Goal: Task Accomplishment & Management: Use online tool/utility

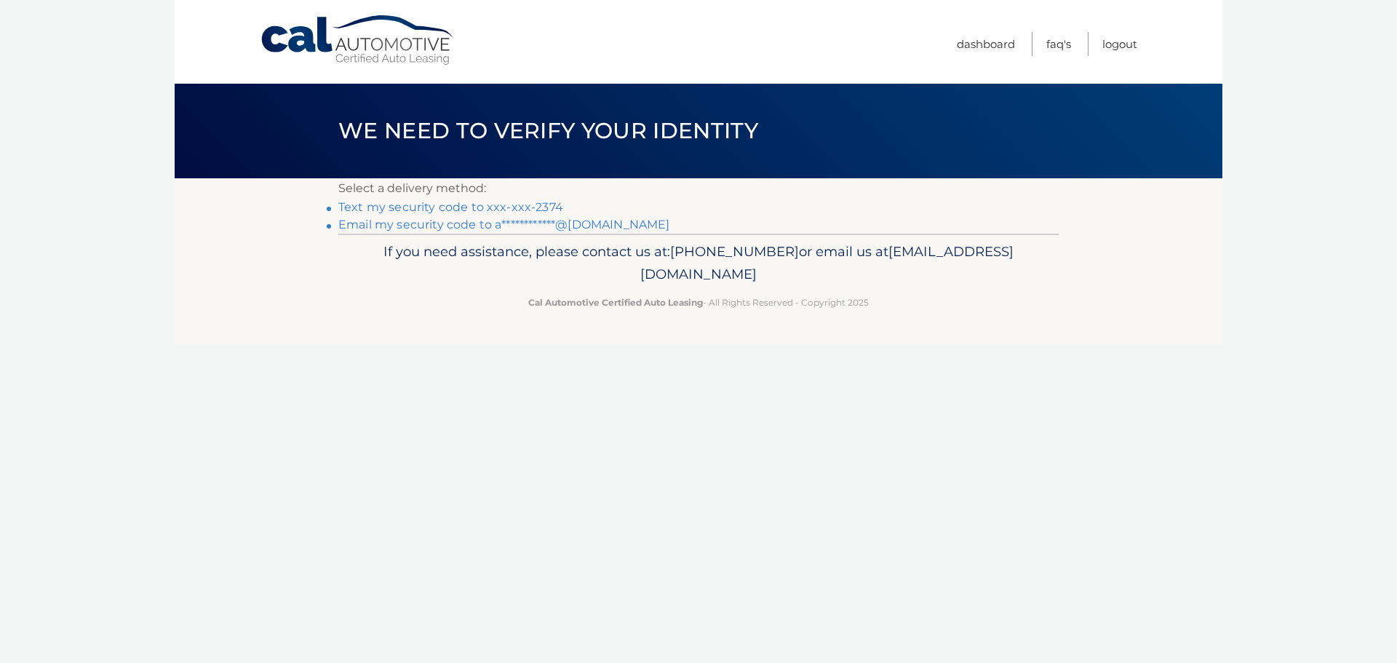
click at [413, 206] on link "Text my security code to xxx-xxx-2374" at bounding box center [450, 207] width 225 height 14
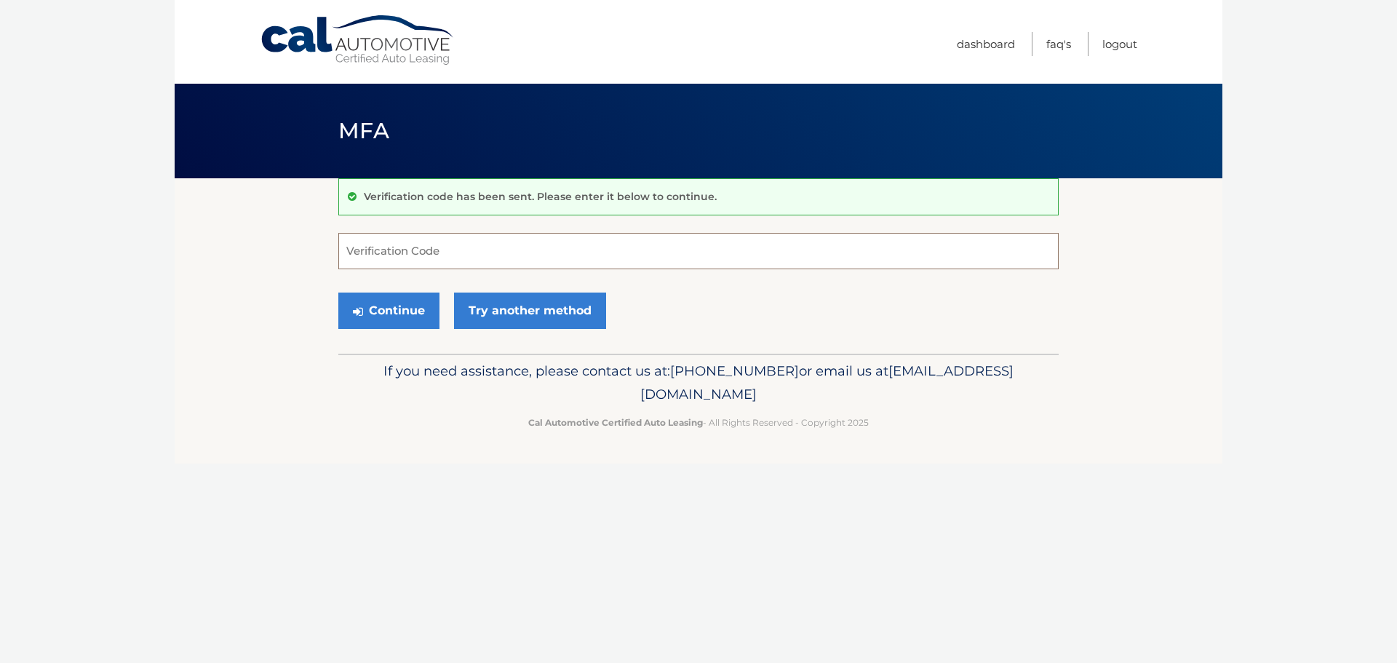
click at [407, 254] on input "Verification Code" at bounding box center [698, 251] width 720 height 36
type input "334259"
click at [407, 304] on button "Continue" at bounding box center [388, 311] width 101 height 36
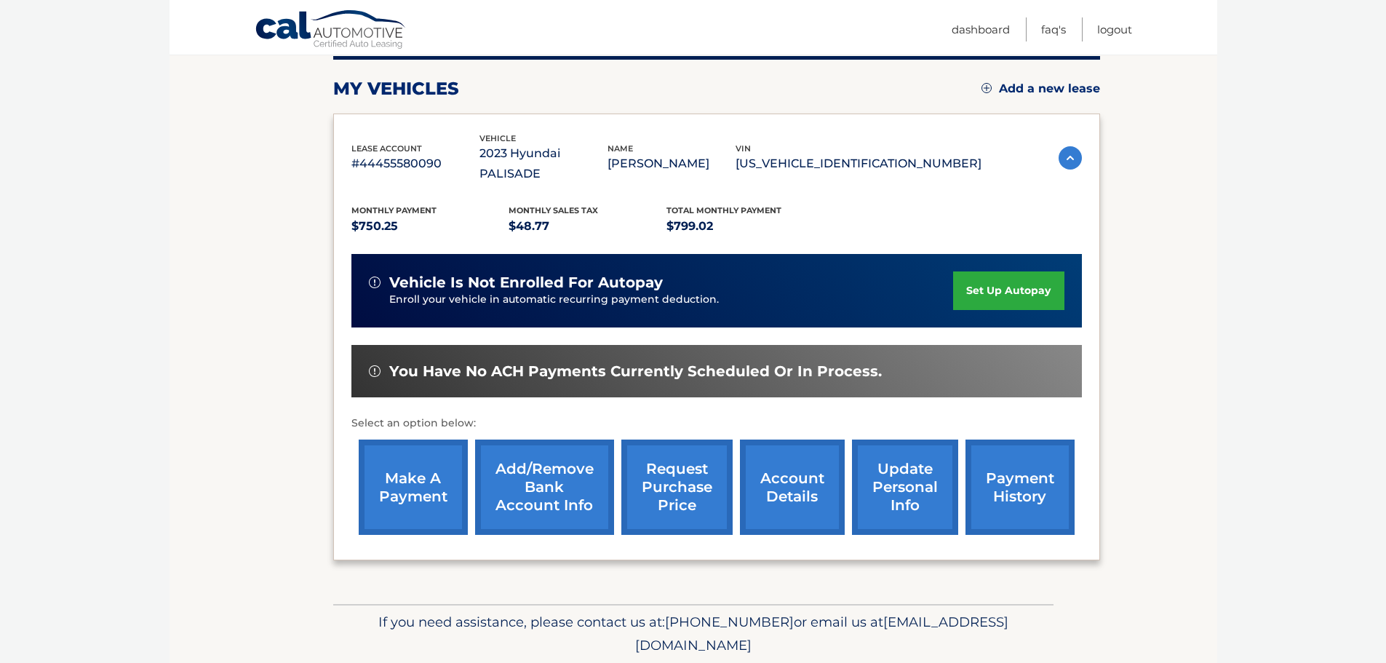
scroll to position [219, 0]
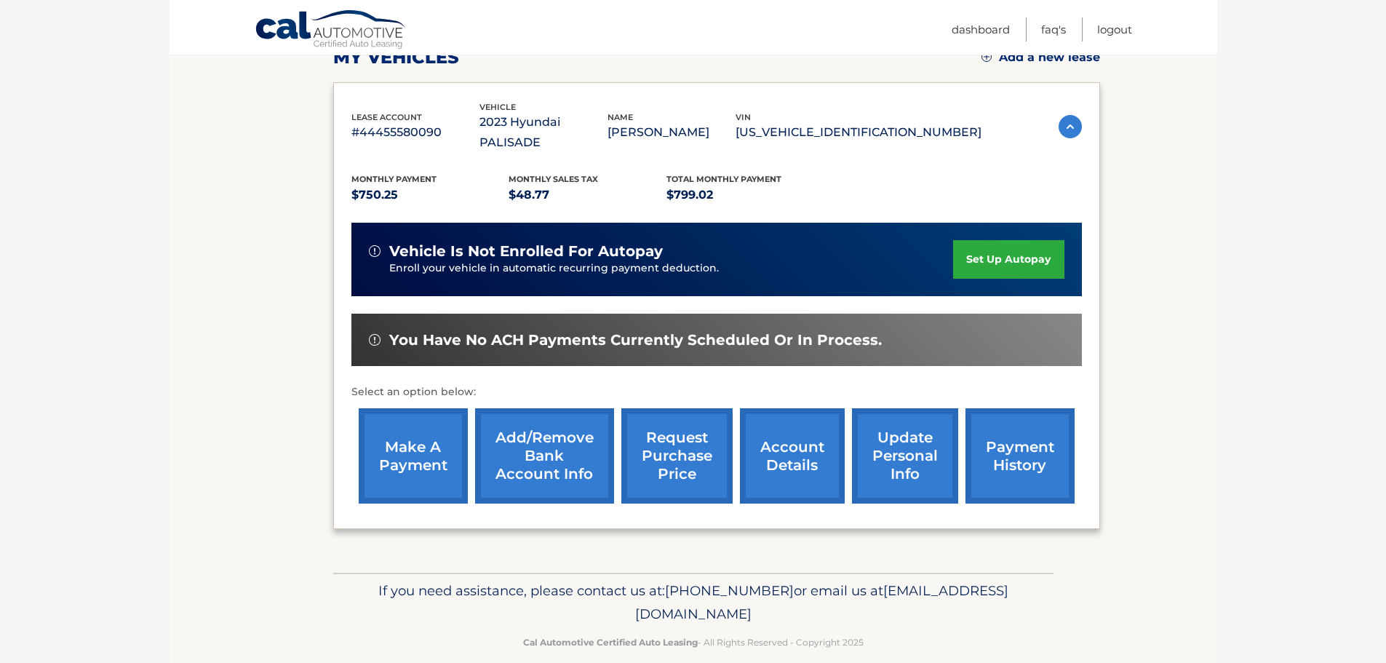
click at [421, 424] on link "make a payment" at bounding box center [413, 455] width 109 height 95
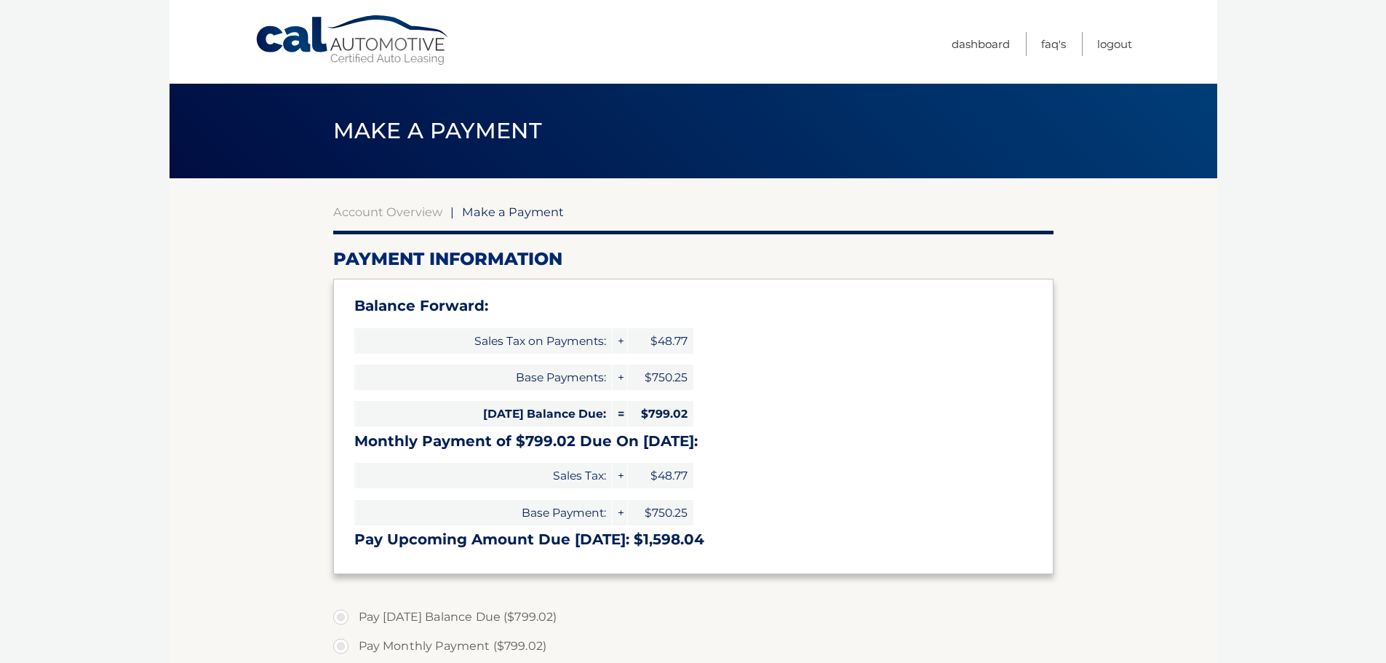
select select "NjkyZjNjZDAtMDkyNy00NGVlLWJkNzQtNjM5NzE4NDRiZjhk"
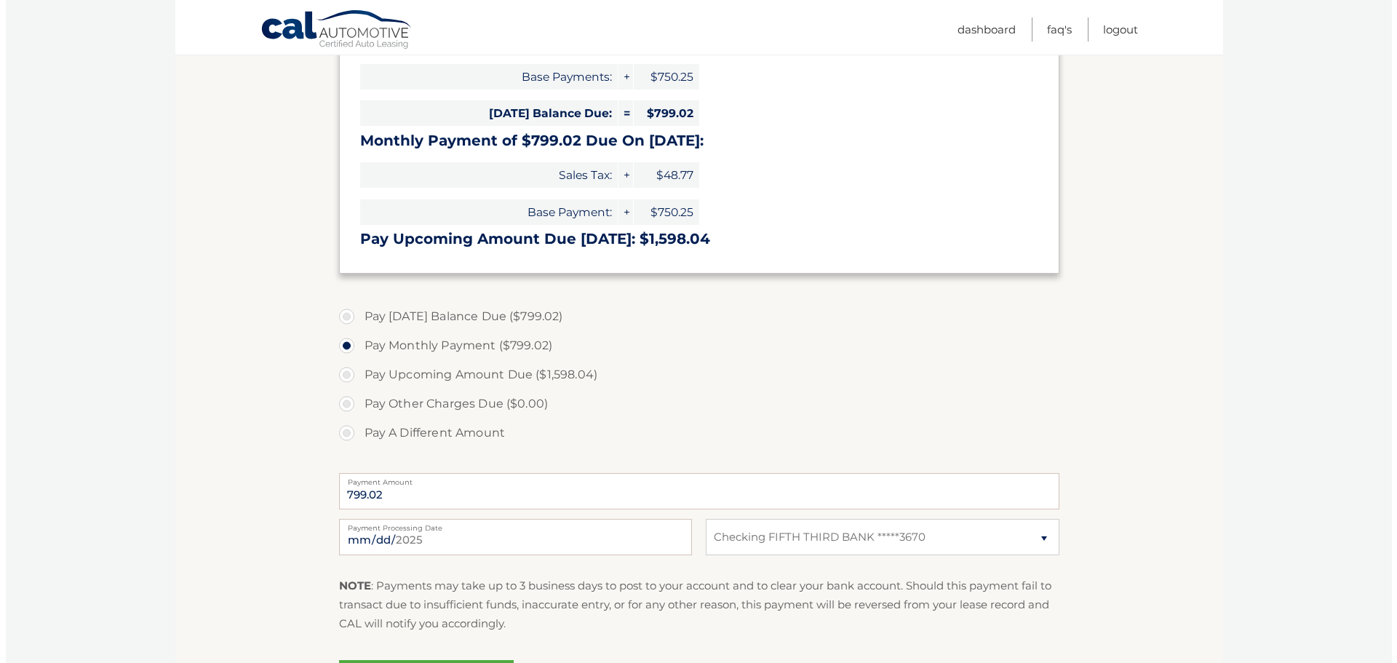
scroll to position [364, 0]
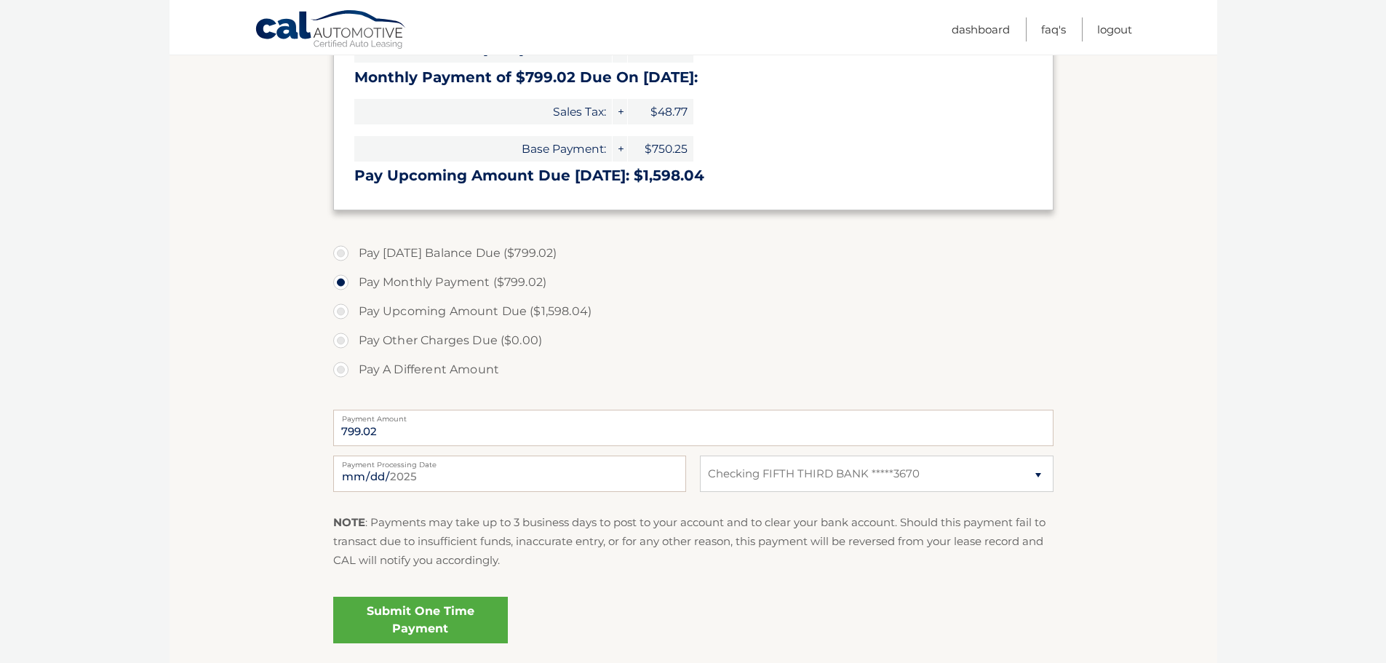
click at [442, 613] on link "Submit One Time Payment" at bounding box center [420, 620] width 175 height 47
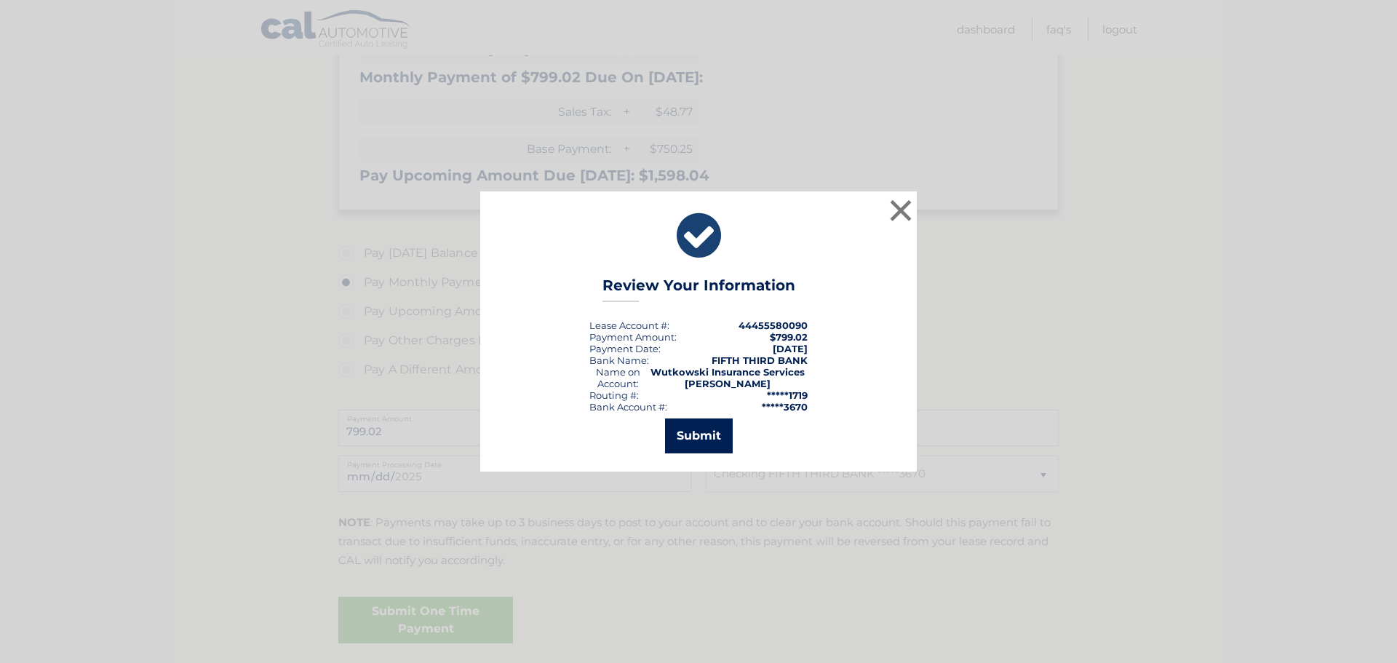
click at [706, 440] on button "Submit" at bounding box center [699, 435] width 68 height 35
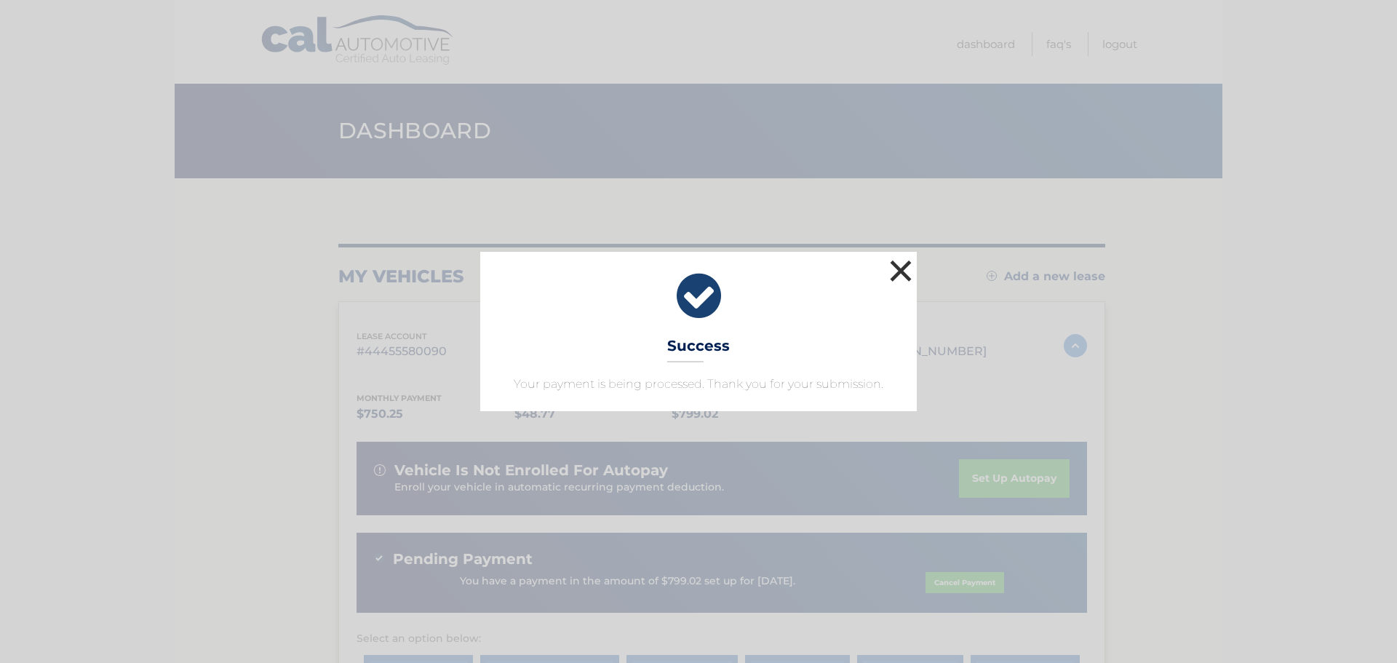
click at [898, 274] on button "×" at bounding box center [900, 270] width 29 height 29
